Goal: Obtain resource: Download file/media

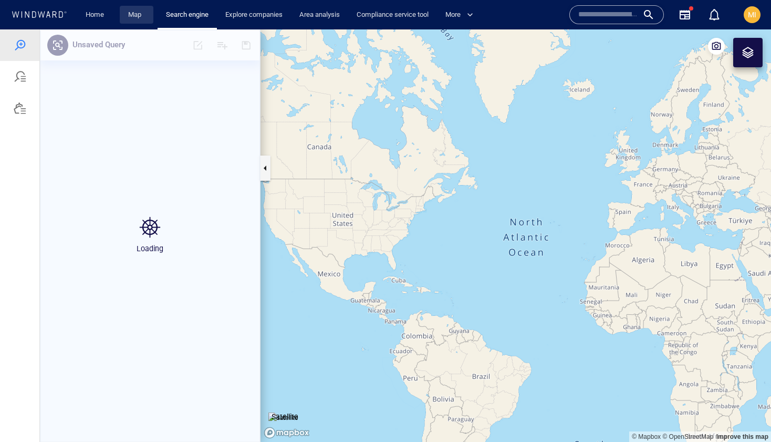
click at [136, 14] on link "Map" at bounding box center [136, 15] width 25 height 18
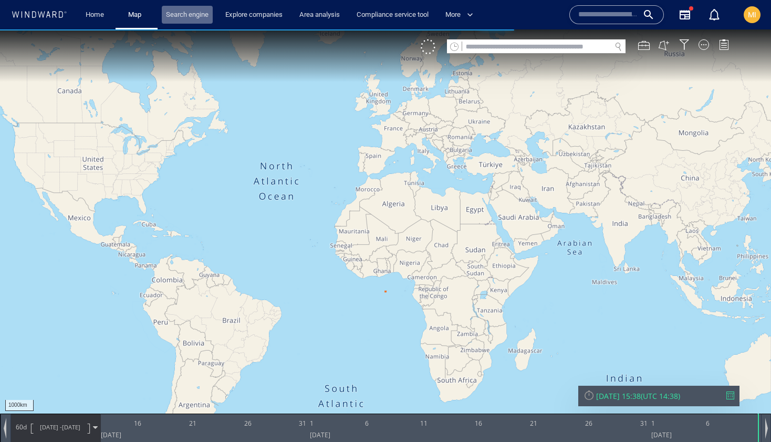
click at [191, 14] on link "Search engine" at bounding box center [187, 15] width 51 height 18
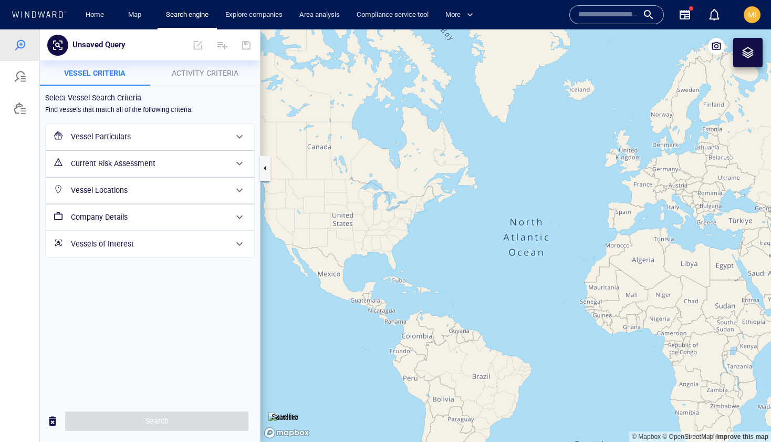
click at [105, 242] on h6 "Vessels of Interest" at bounding box center [149, 244] width 156 height 13
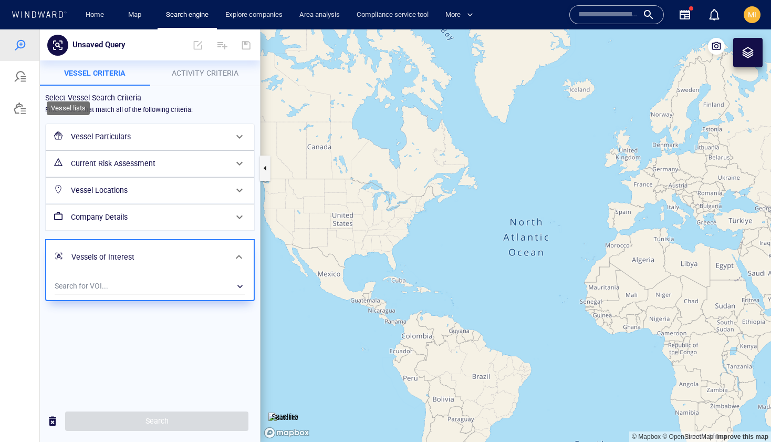
click at [23, 104] on div at bounding box center [20, 108] width 13 height 13
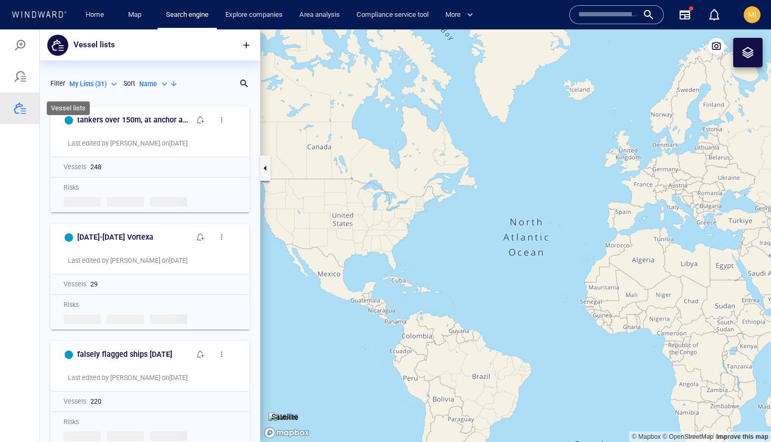
scroll to position [341, 220]
click at [245, 83] on div "Search for a list name" at bounding box center [231, 84] width 37 height 18
click at [248, 80] on div "Search for a list name" at bounding box center [149, 84] width 199 height 18
click at [204, 82] on p "Search for a list name" at bounding box center [136, 83] width 150 height 13
type input "*"
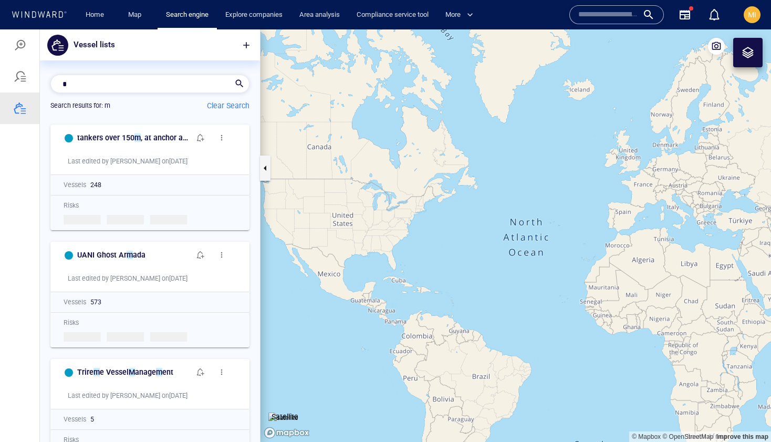
scroll to position [1, 1]
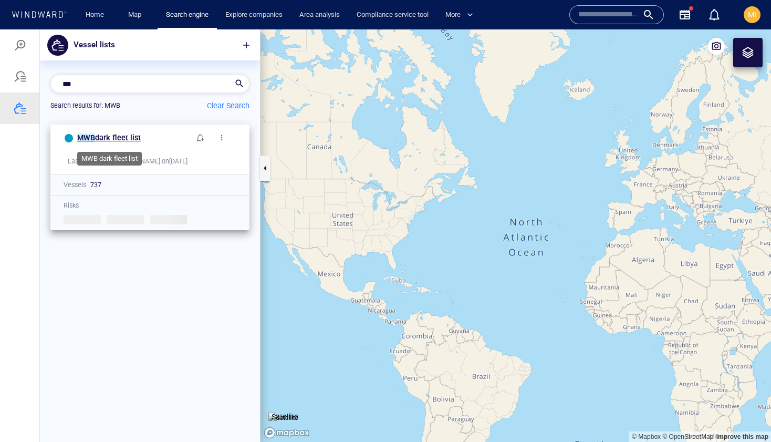
type input "***"
click at [135, 138] on span "dark fleet list" at bounding box center [118, 137] width 46 height 8
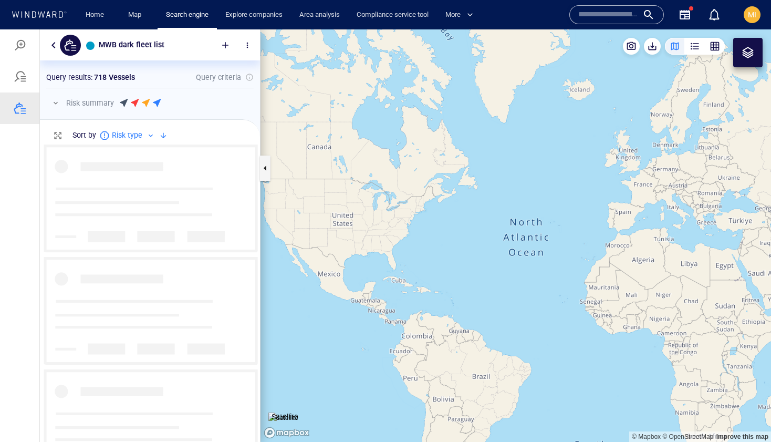
scroll to position [297, 220]
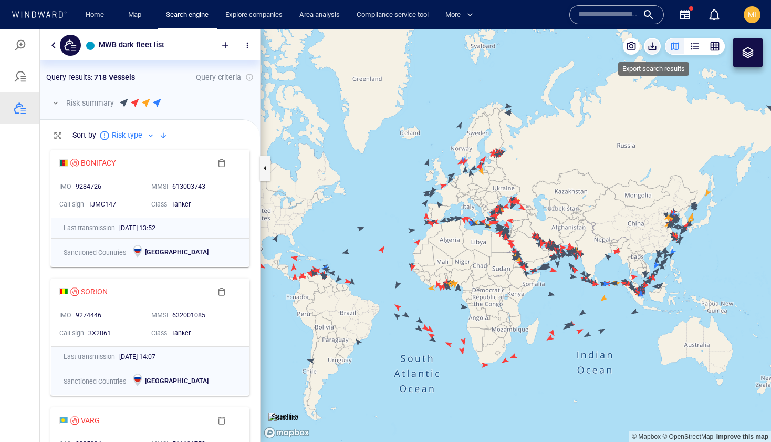
click at [651, 47] on span "button" at bounding box center [652, 46] width 11 height 11
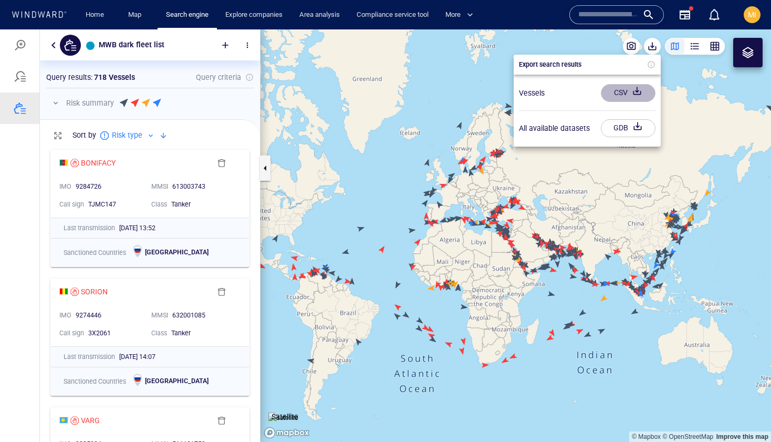
click at [624, 95] on div "CSV" at bounding box center [621, 92] width 18 height 17
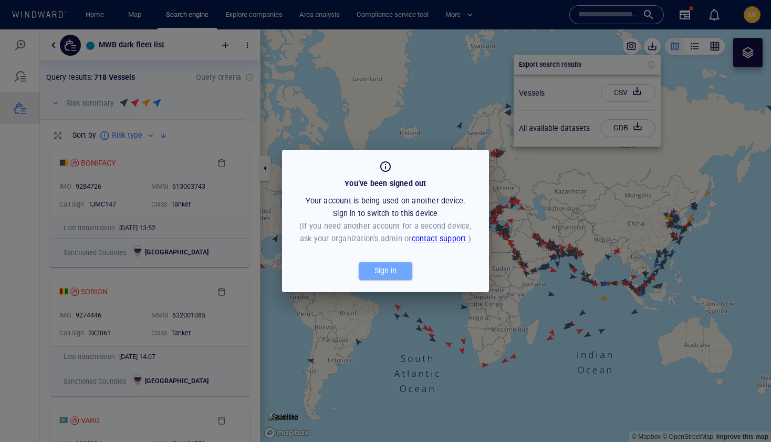
click at [393, 271] on div "Sign in" at bounding box center [386, 270] width 26 height 17
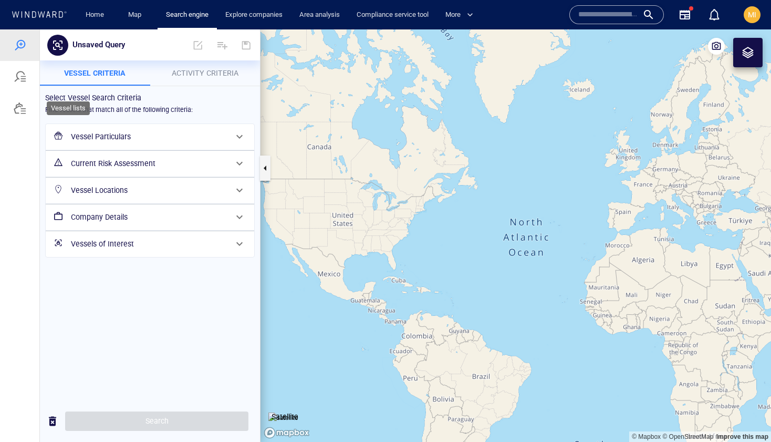
click at [22, 104] on div at bounding box center [20, 108] width 13 height 13
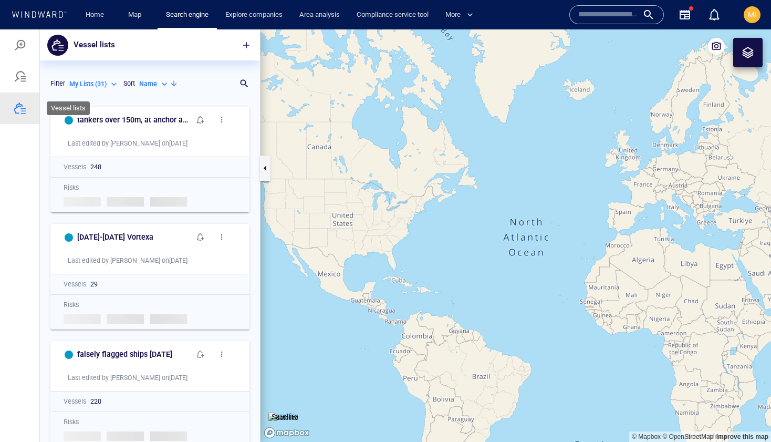
scroll to position [341, 220]
click at [159, 85] on div "Name" at bounding box center [154, 83] width 30 height 9
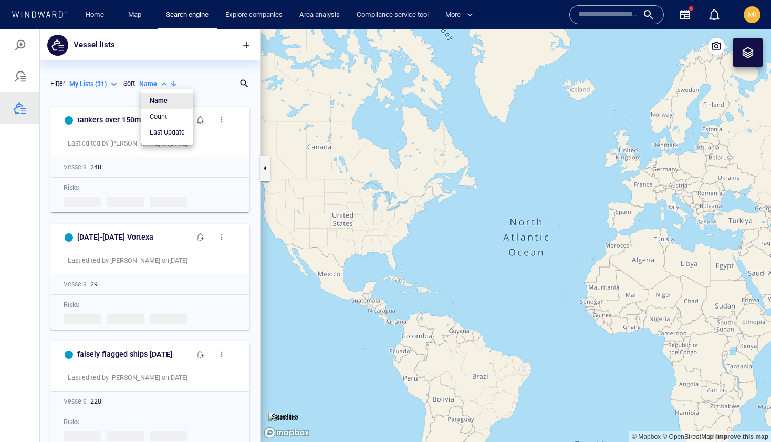
click at [243, 81] on div at bounding box center [385, 235] width 771 height 413
click at [243, 81] on div at bounding box center [244, 83] width 11 height 11
click at [240, 85] on div at bounding box center [244, 83] width 11 height 11
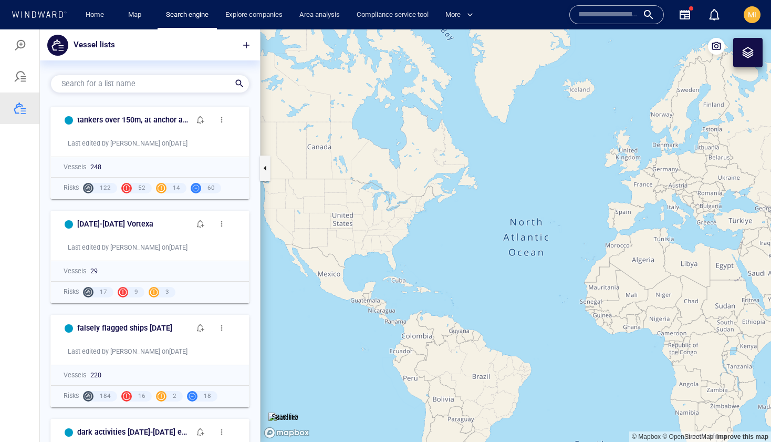
click at [217, 83] on div "Search for a list name" at bounding box center [145, 83] width 177 height 15
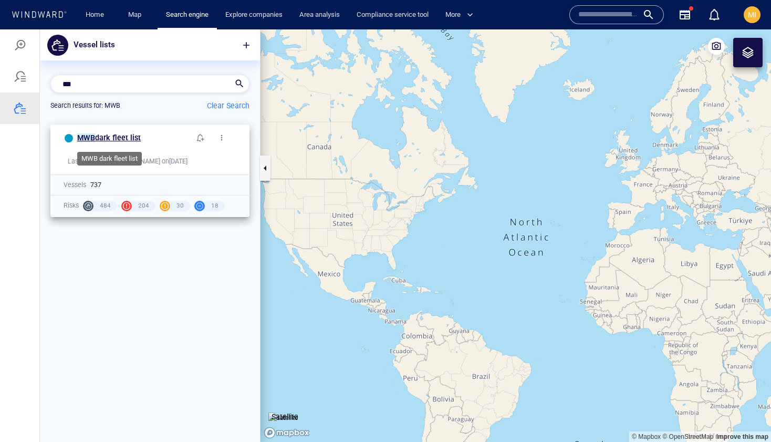
type input "***"
click at [126, 139] on span "dark fleet list" at bounding box center [118, 137] width 46 height 8
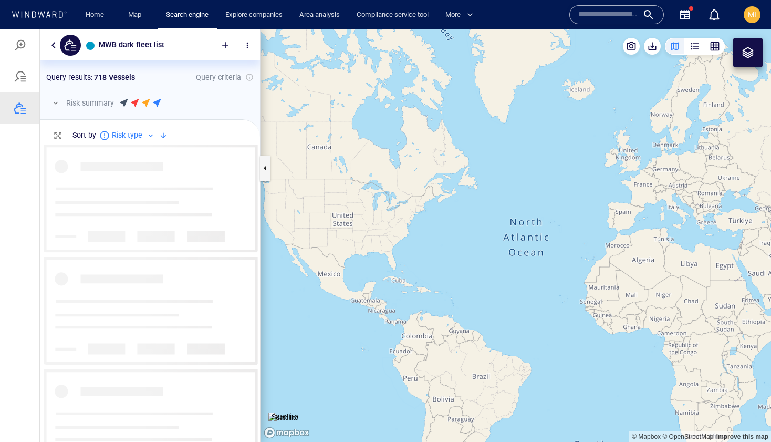
scroll to position [297, 220]
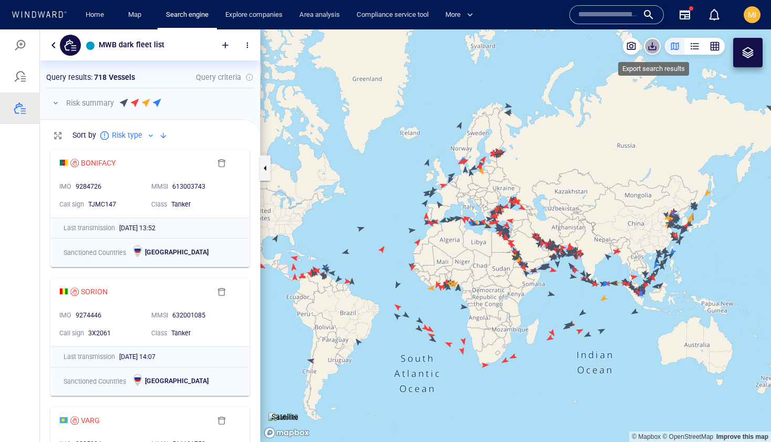
click at [652, 47] on span "button" at bounding box center [652, 46] width 11 height 11
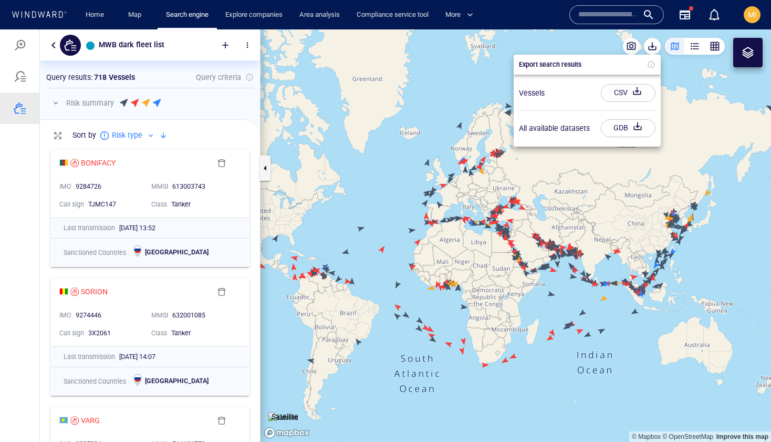
click at [617, 94] on div "CSV" at bounding box center [621, 92] width 18 height 17
